Goal: Task Accomplishment & Management: Complete application form

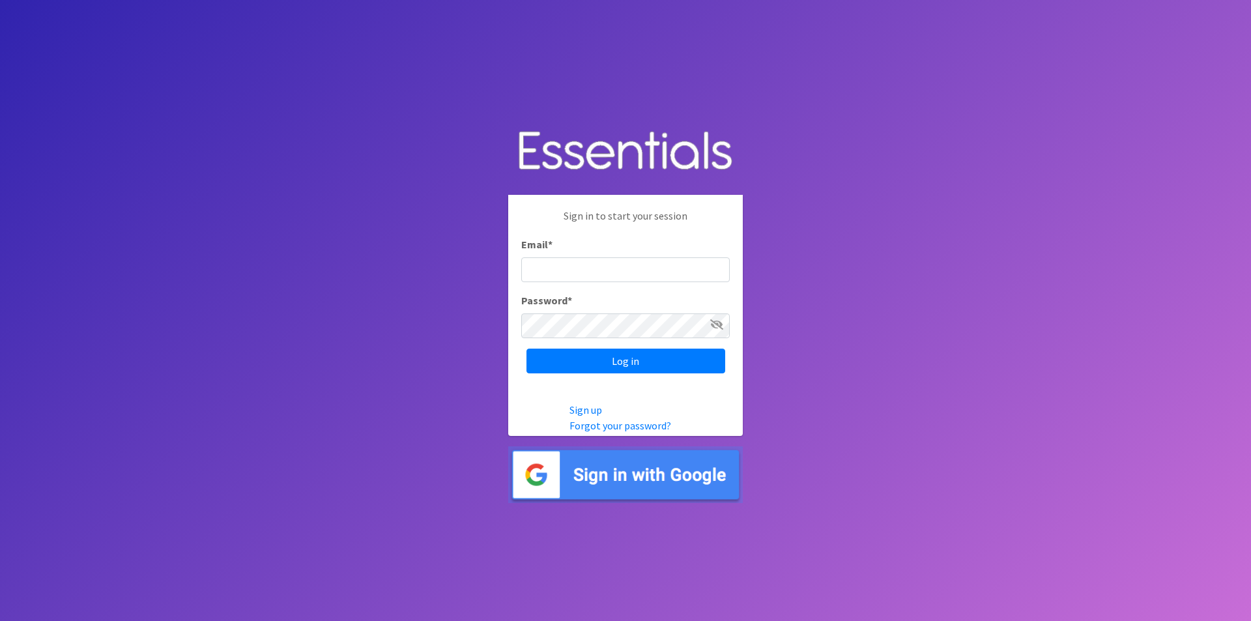
type input "[EMAIL_ADDRESS][DOMAIN_NAME]"
click at [575, 263] on input "[EMAIL_ADDRESS][DOMAIN_NAME]" at bounding box center [625, 269] width 208 height 25
click at [565, 374] on div "Sign in to start your session Email * marynelson337@gmail.com Password * Log in" at bounding box center [625, 290] width 234 height 191
click at [628, 361] on input "Log in" at bounding box center [625, 360] width 199 height 25
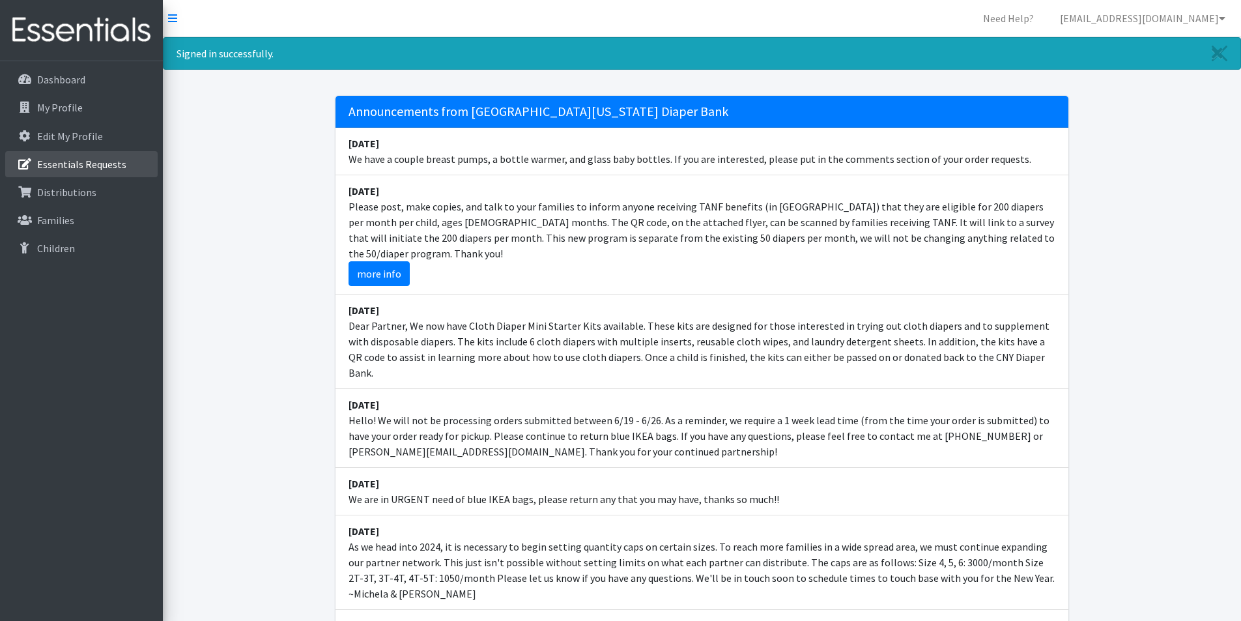
click at [66, 163] on p "Essentials Requests" at bounding box center [81, 164] width 89 height 13
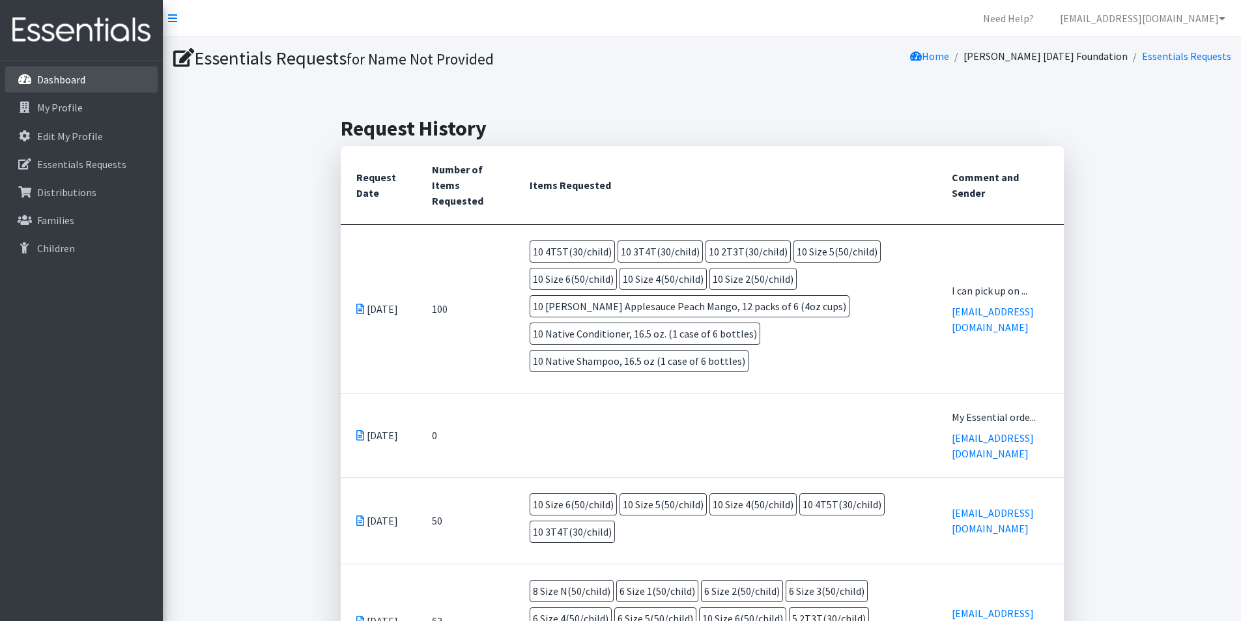
click at [59, 74] on p "Dashboard" at bounding box center [61, 79] width 48 height 13
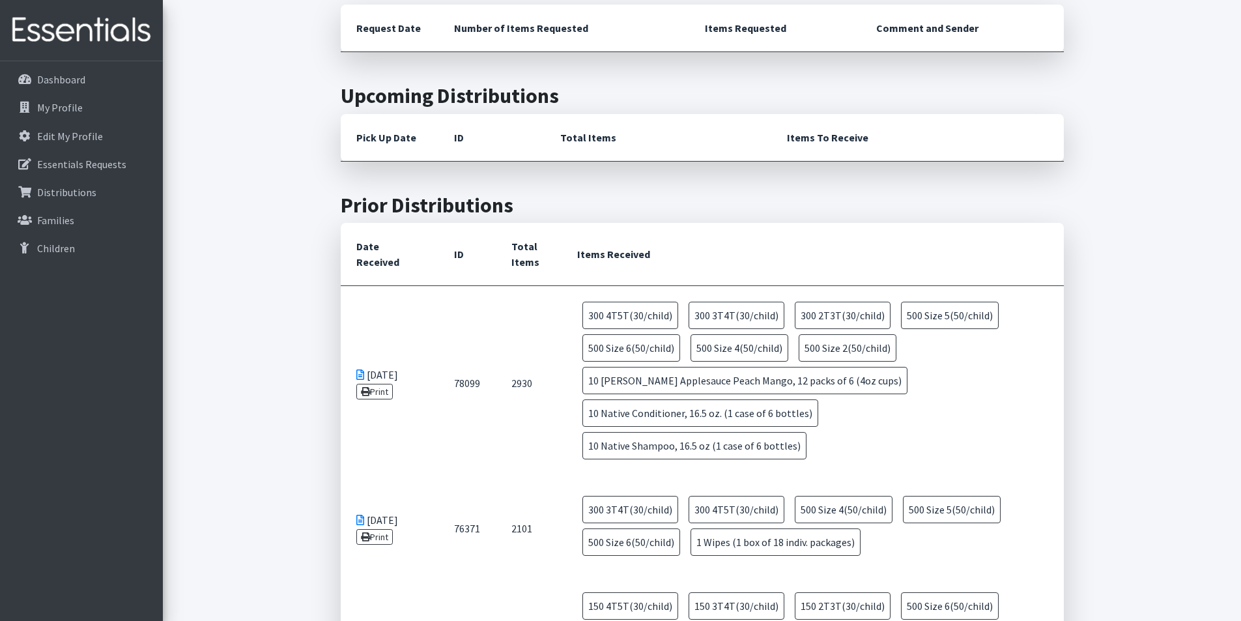
scroll to position [847, 0]
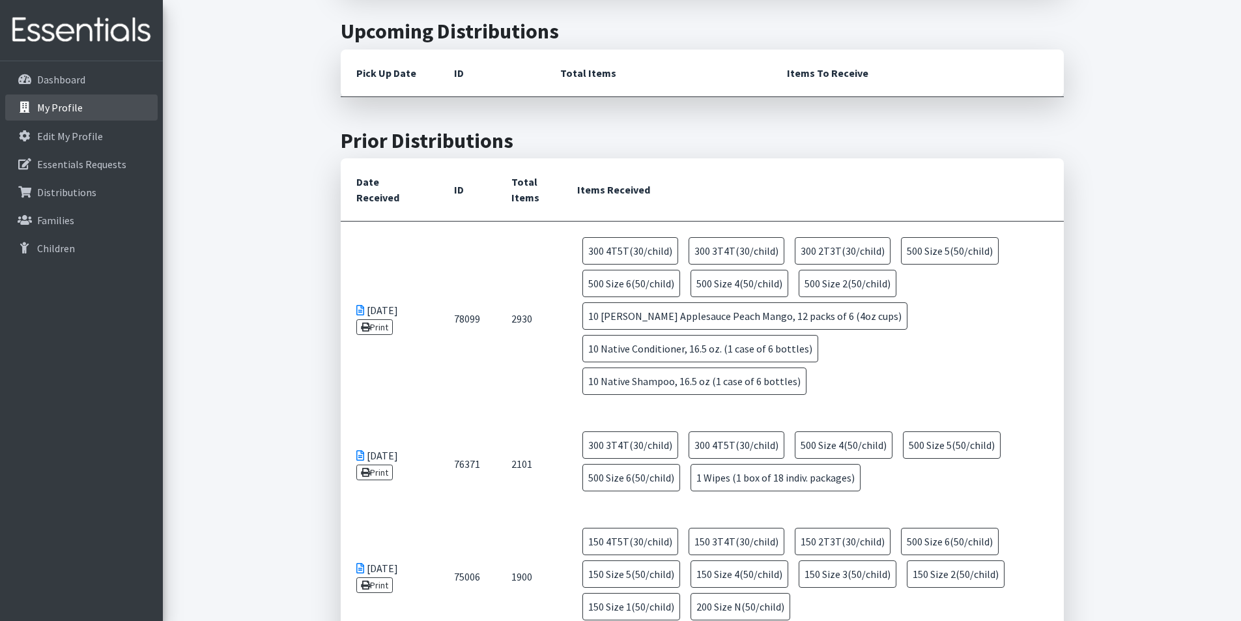
click at [56, 106] on p "My Profile" at bounding box center [60, 107] width 46 height 13
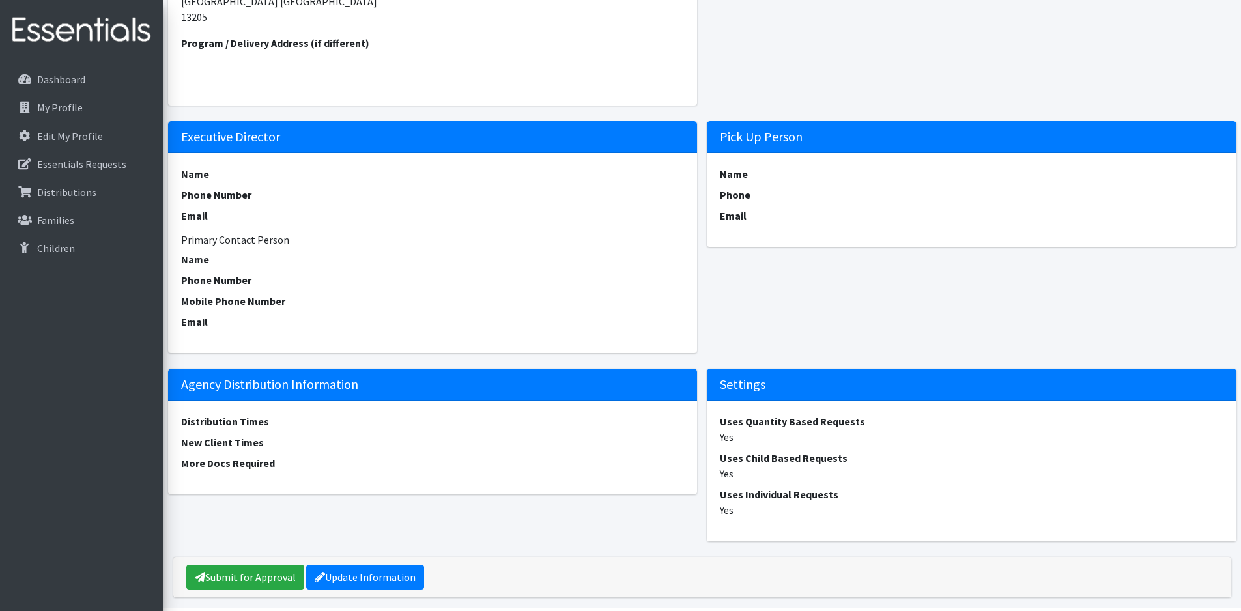
scroll to position [456, 0]
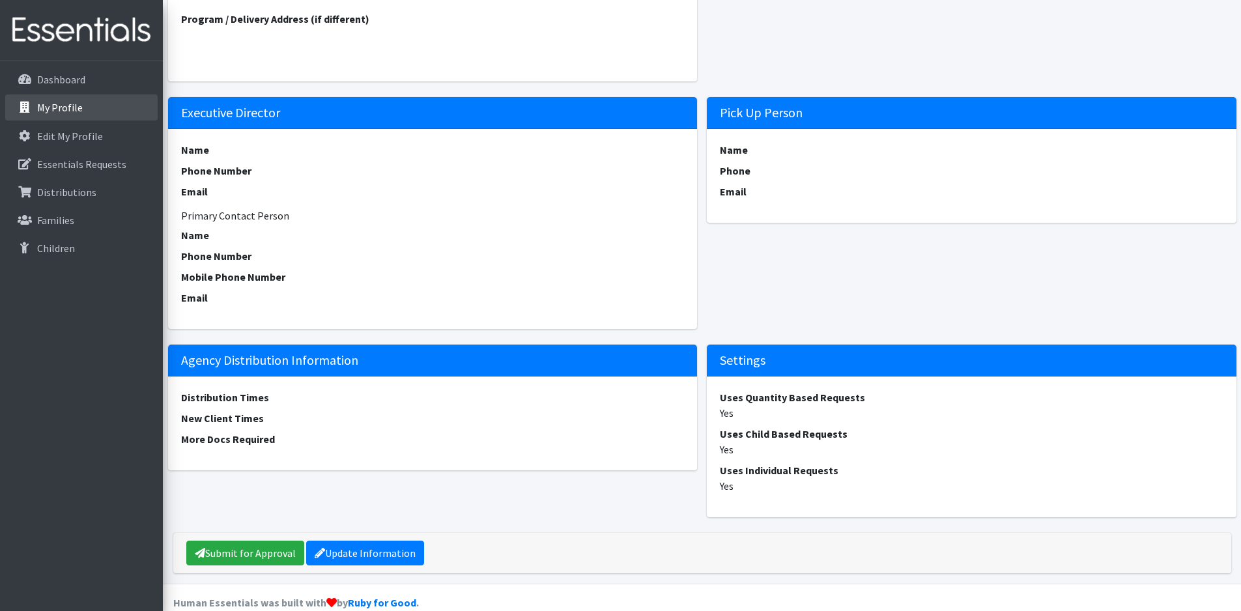
click at [51, 104] on p "My Profile" at bounding box center [60, 107] width 46 height 13
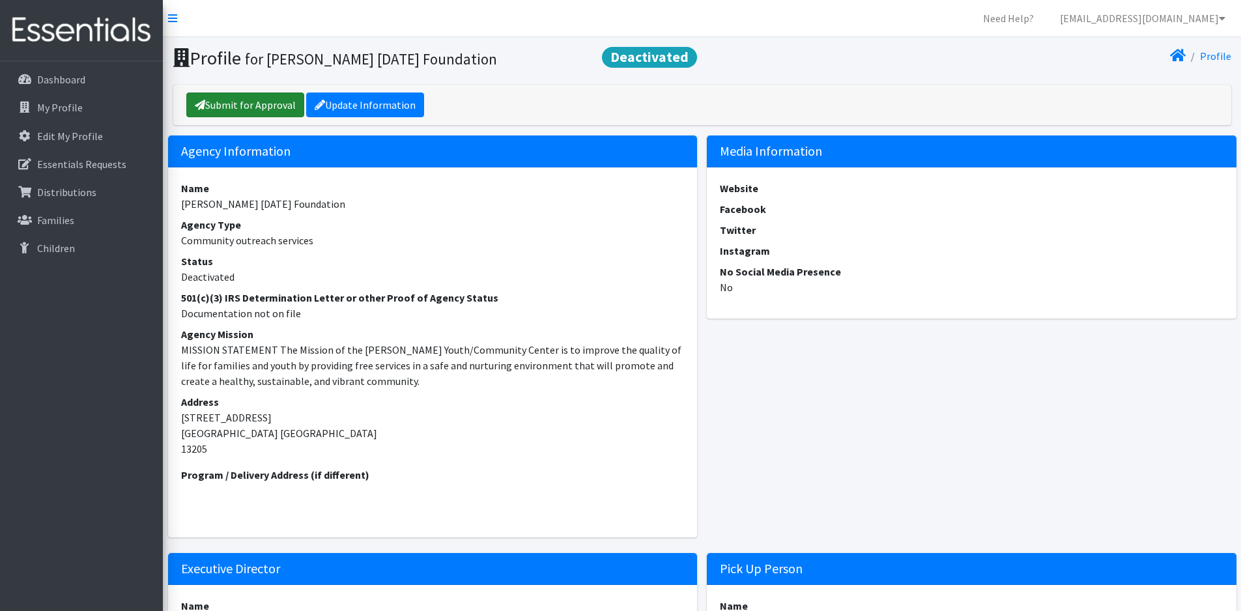
click at [247, 102] on link "Submit for Approval" at bounding box center [245, 104] width 118 height 25
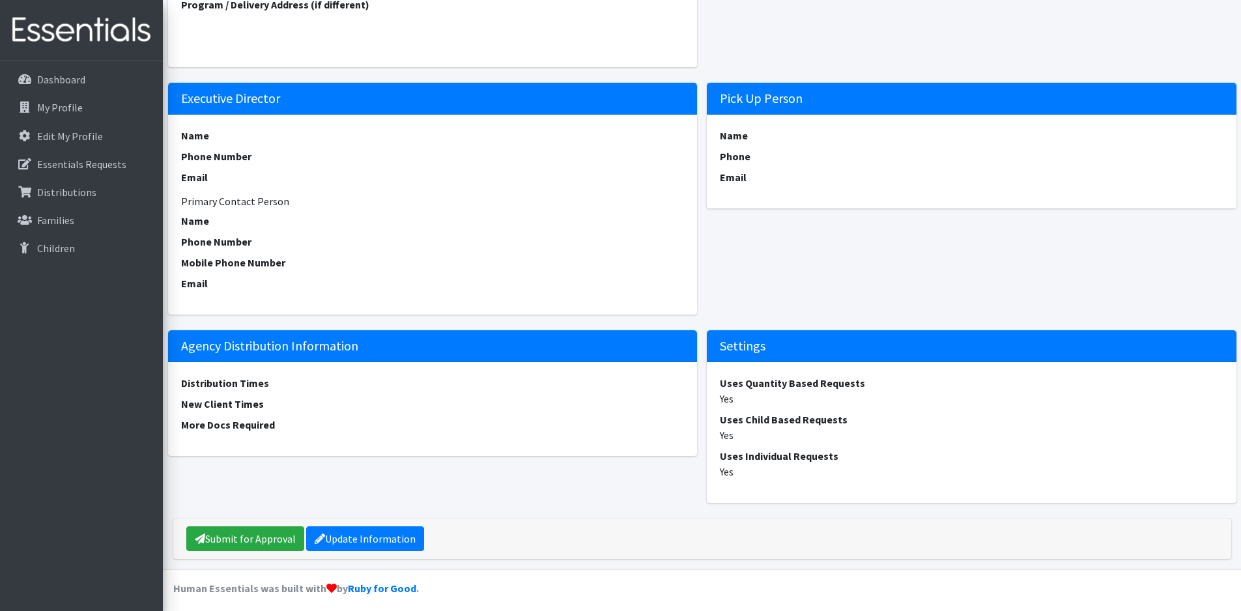
scroll to position [520, 0]
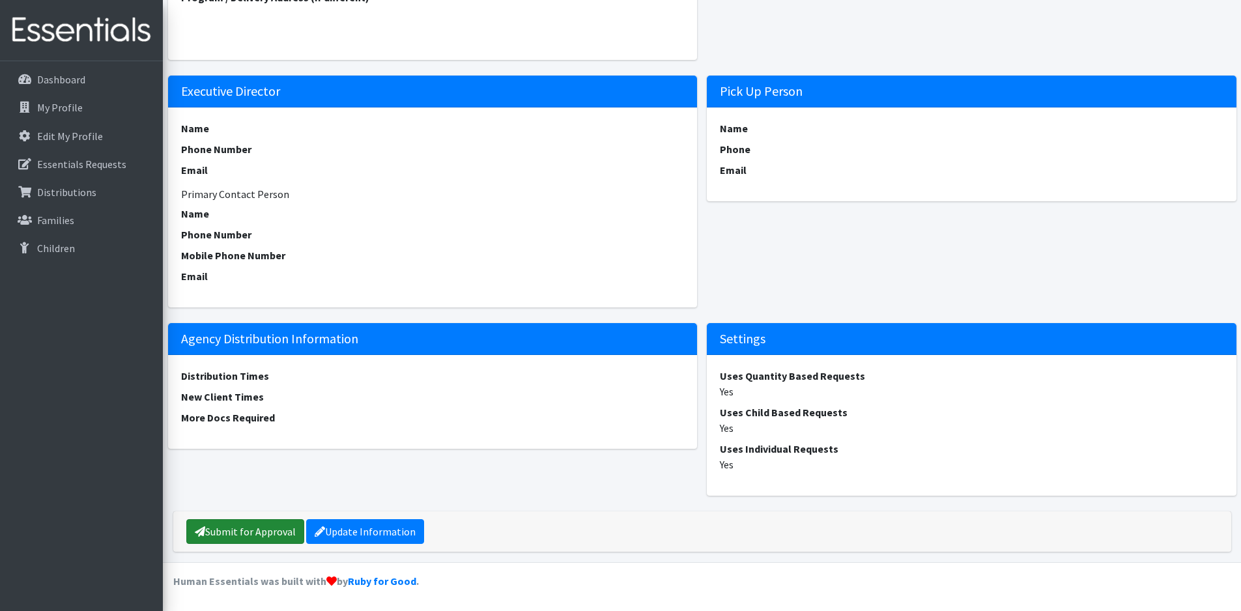
click at [240, 530] on link "Submit for Approval" at bounding box center [245, 531] width 118 height 25
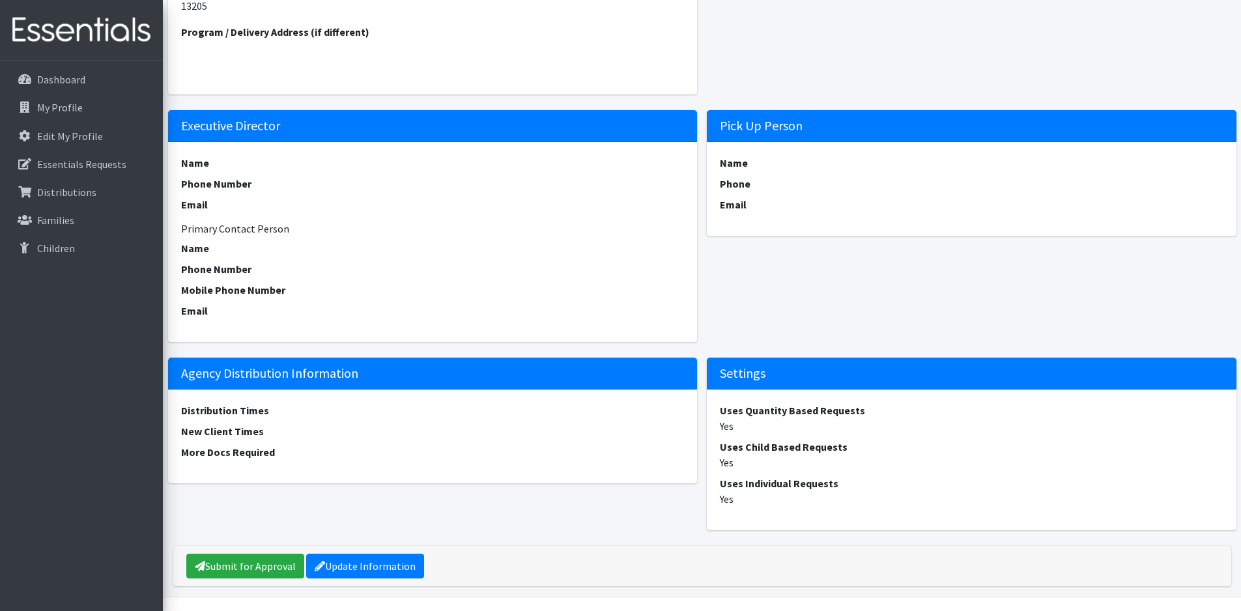
scroll to position [520, 0]
